Goal: Navigation & Orientation: Find specific page/section

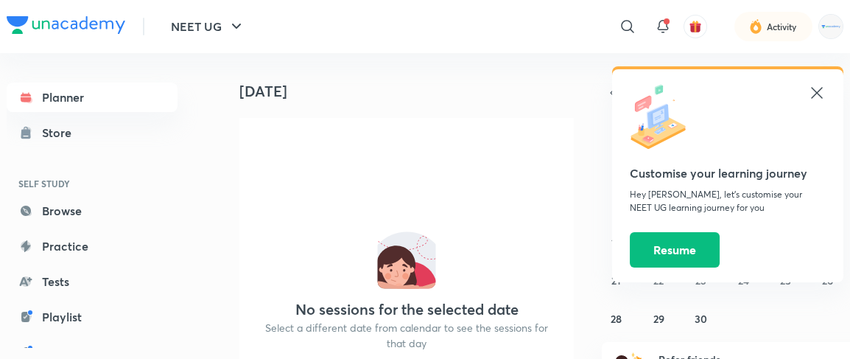
click at [821, 95] on icon at bounding box center [817, 93] width 18 height 18
